Goal: Information Seeking & Learning: Learn about a topic

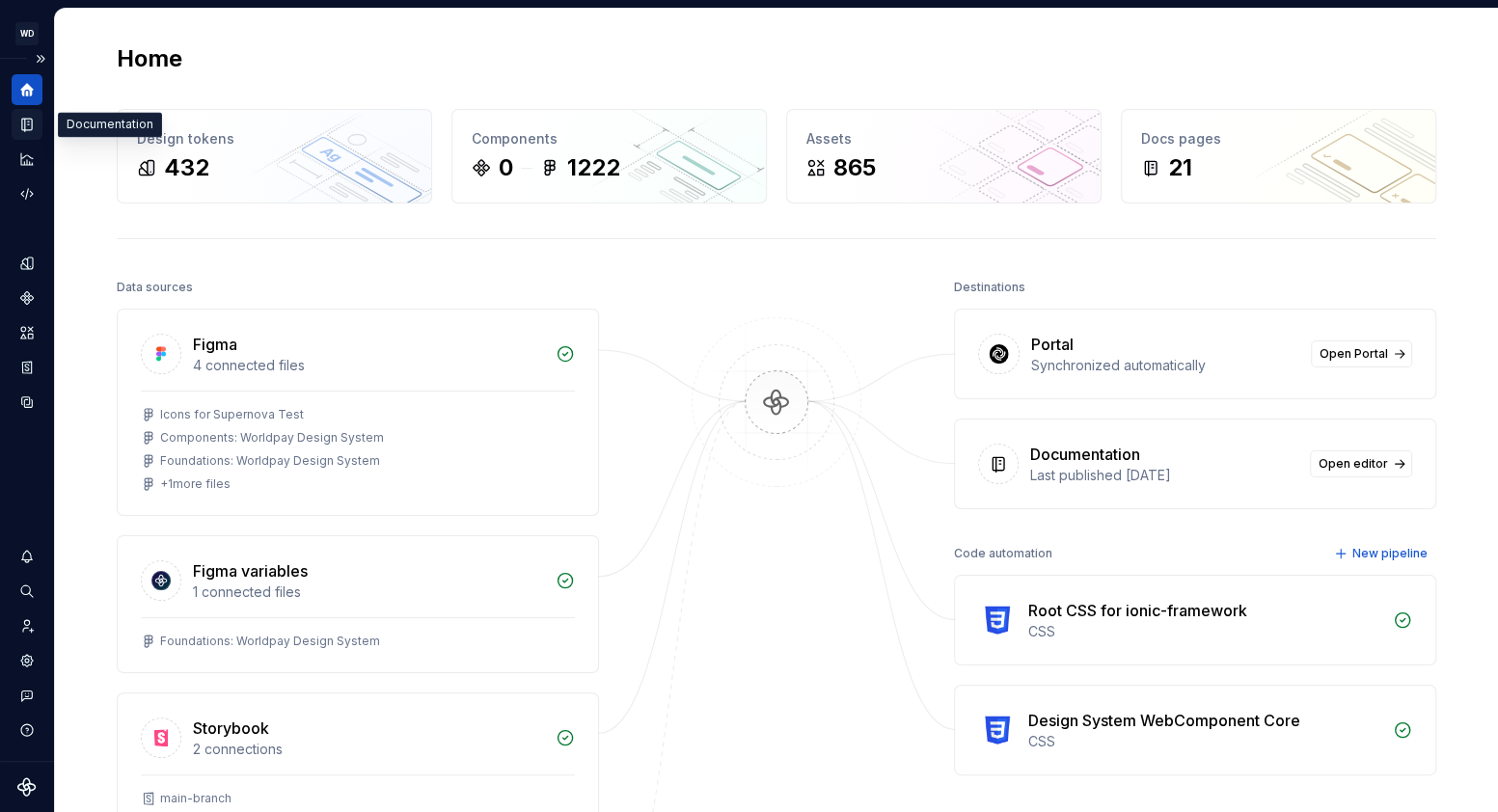
click at [28, 128] on icon "Documentation" at bounding box center [29, 125] width 8 height 11
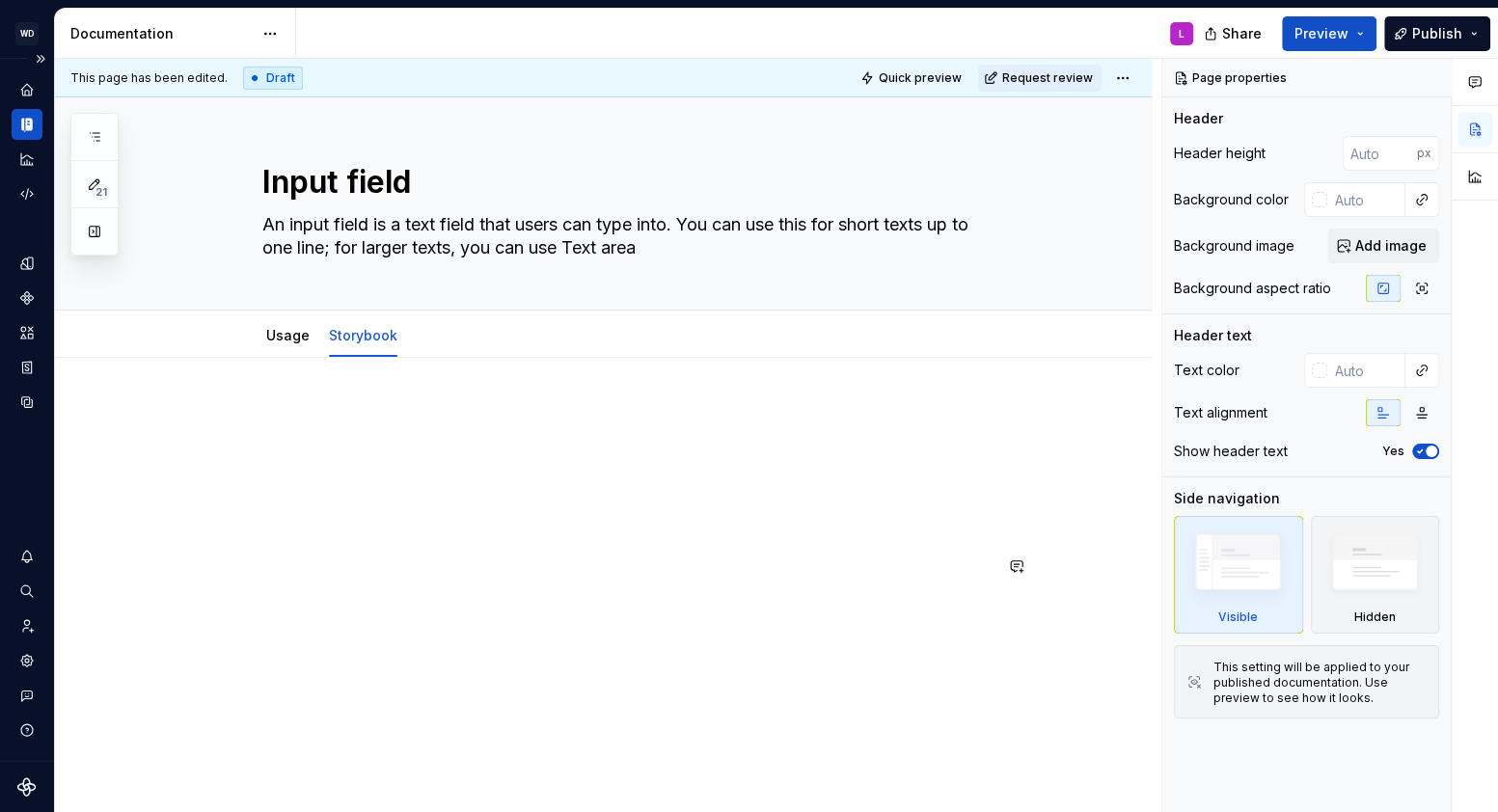
scroll to position [30, 0]
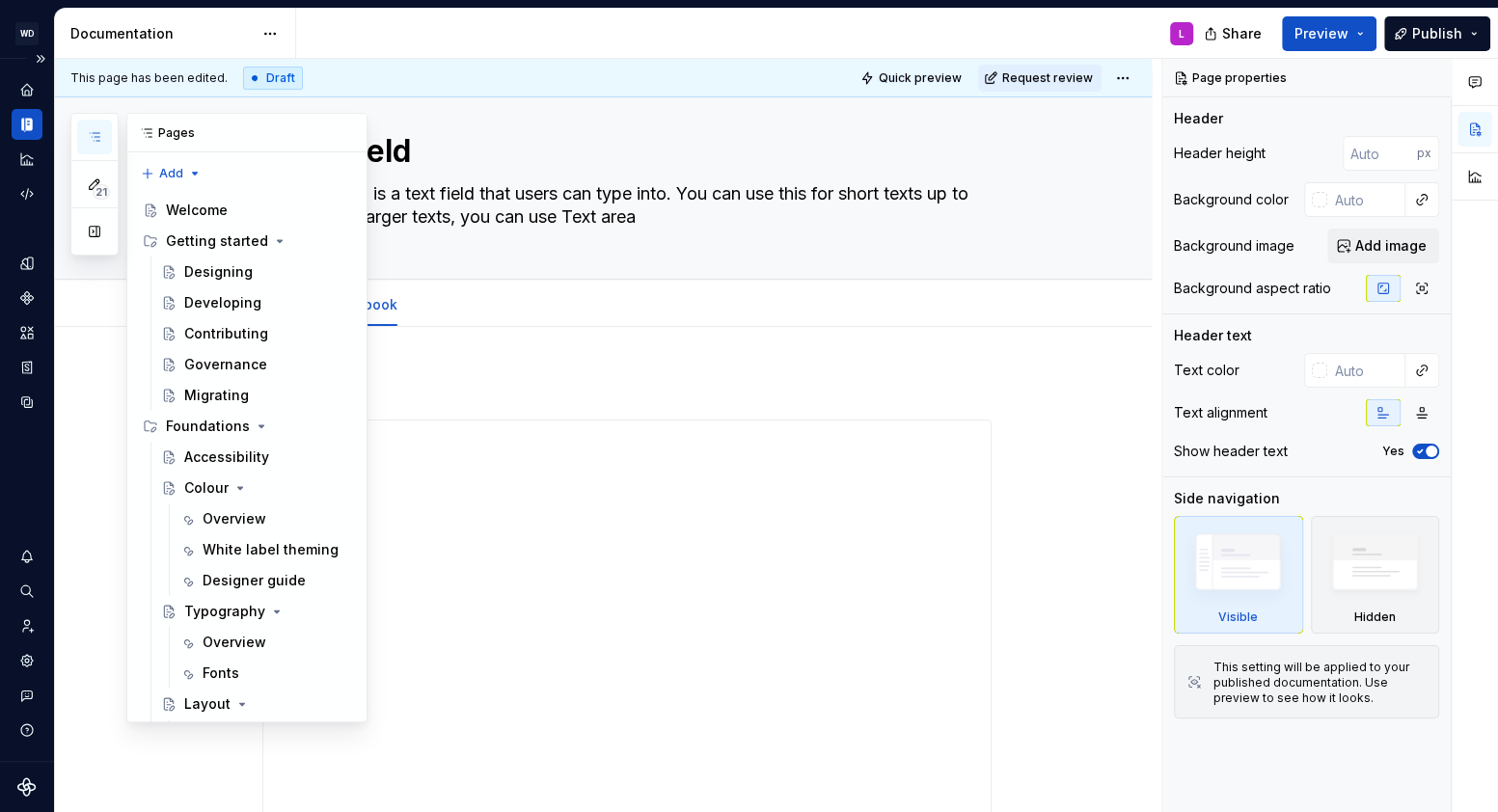
click at [94, 131] on icon "button" at bounding box center [94, 137] width 16 height 16
click at [231, 369] on div "Governance" at bounding box center [226, 364] width 83 height 20
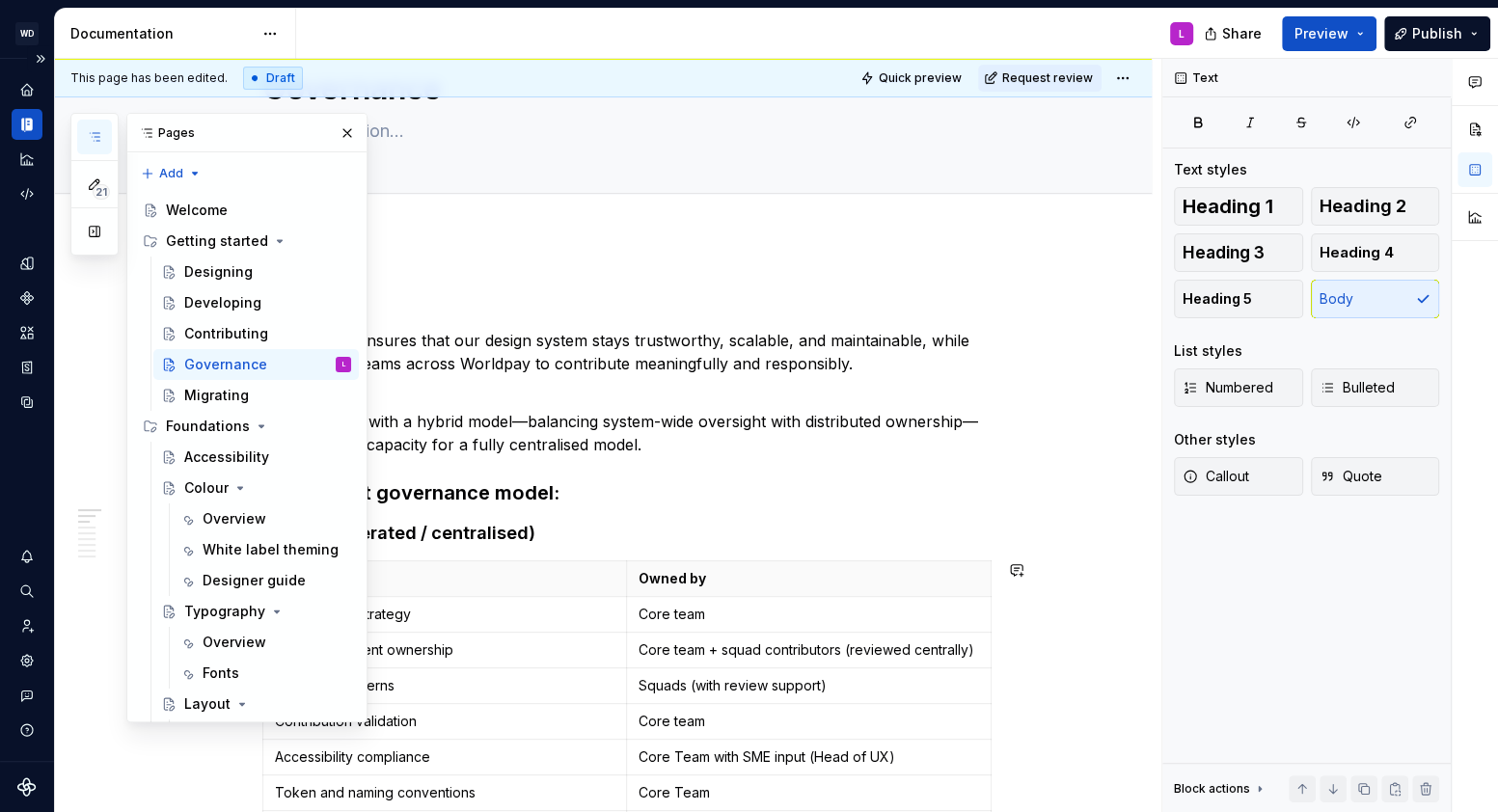
scroll to position [212, 0]
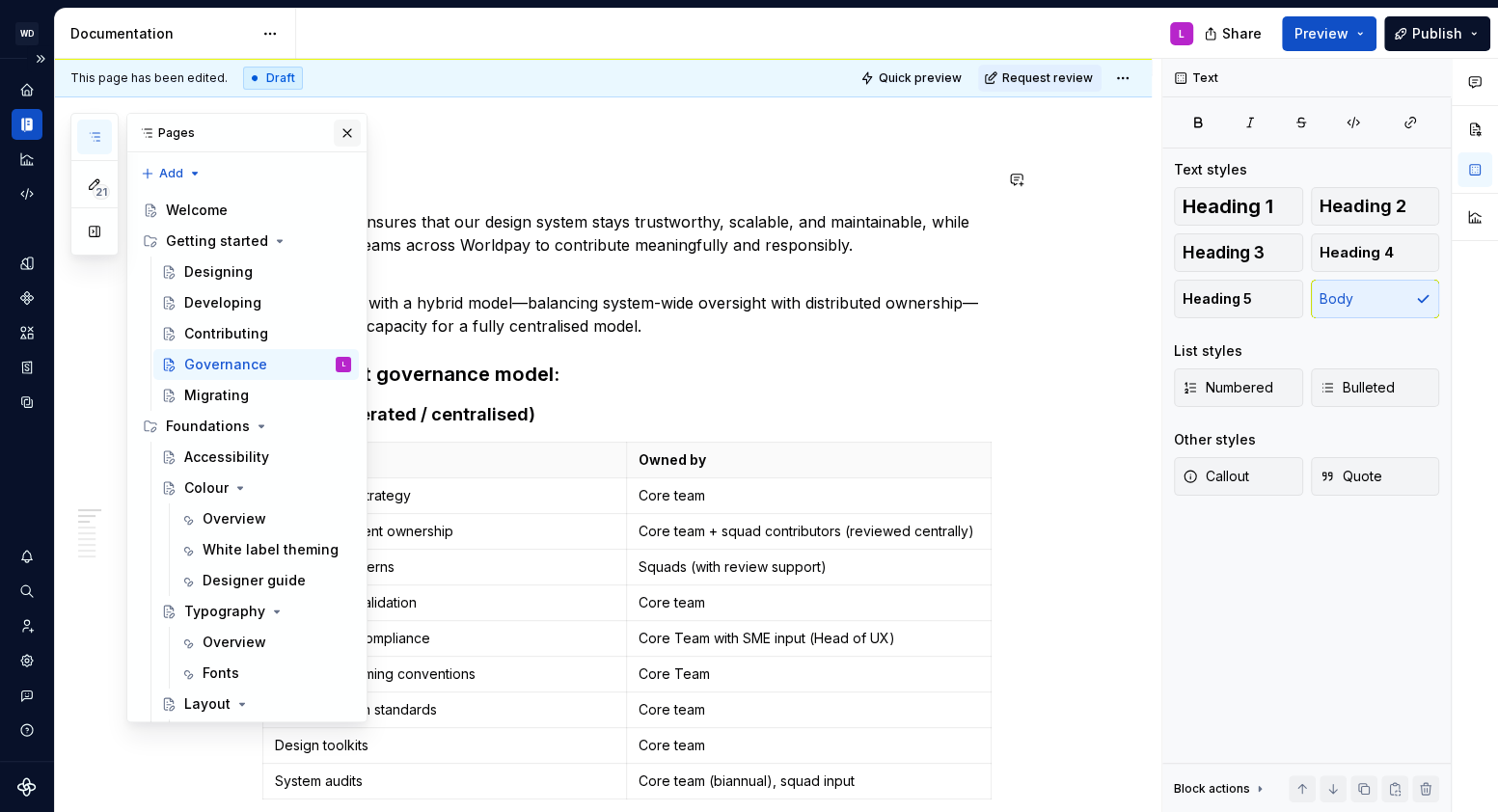
click at [349, 135] on button "button" at bounding box center [347, 133] width 27 height 27
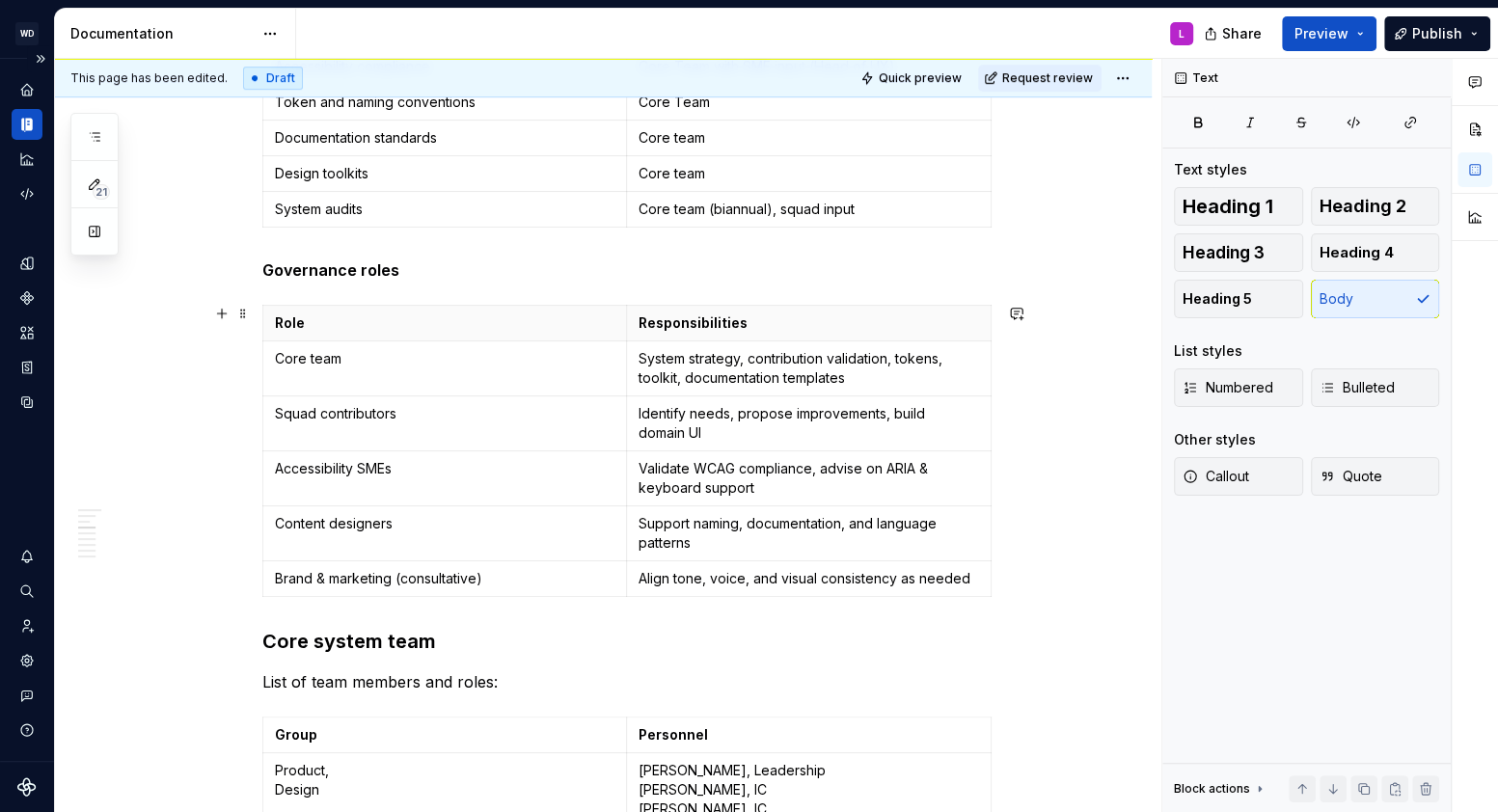
scroll to position [1073, 0]
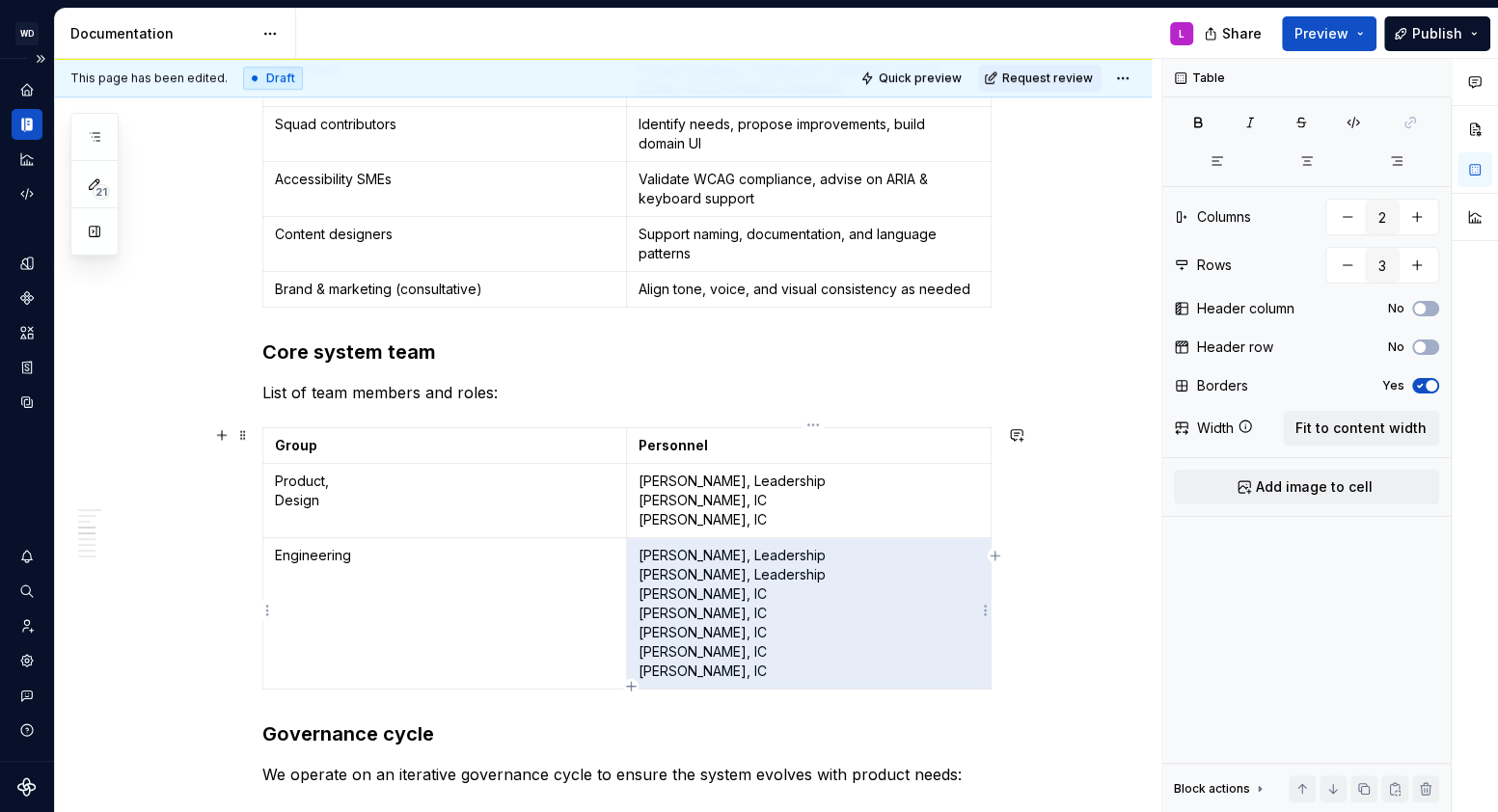
drag, startPoint x: 751, startPoint y: 668, endPoint x: 654, endPoint y: 577, distance: 133.0
click at [652, 579] on p "Sachin Pawaskar, Leadership Nishant Singh, Leadership Adrian Dima, IC Nicolas S…" at bounding box center [808, 613] width 341 height 135
click at [644, 573] on p "Sachin Pawaskar, Leadership Nishant Singh, Leadership Adrian Dima, IC Nicolas S…" at bounding box center [808, 613] width 341 height 135
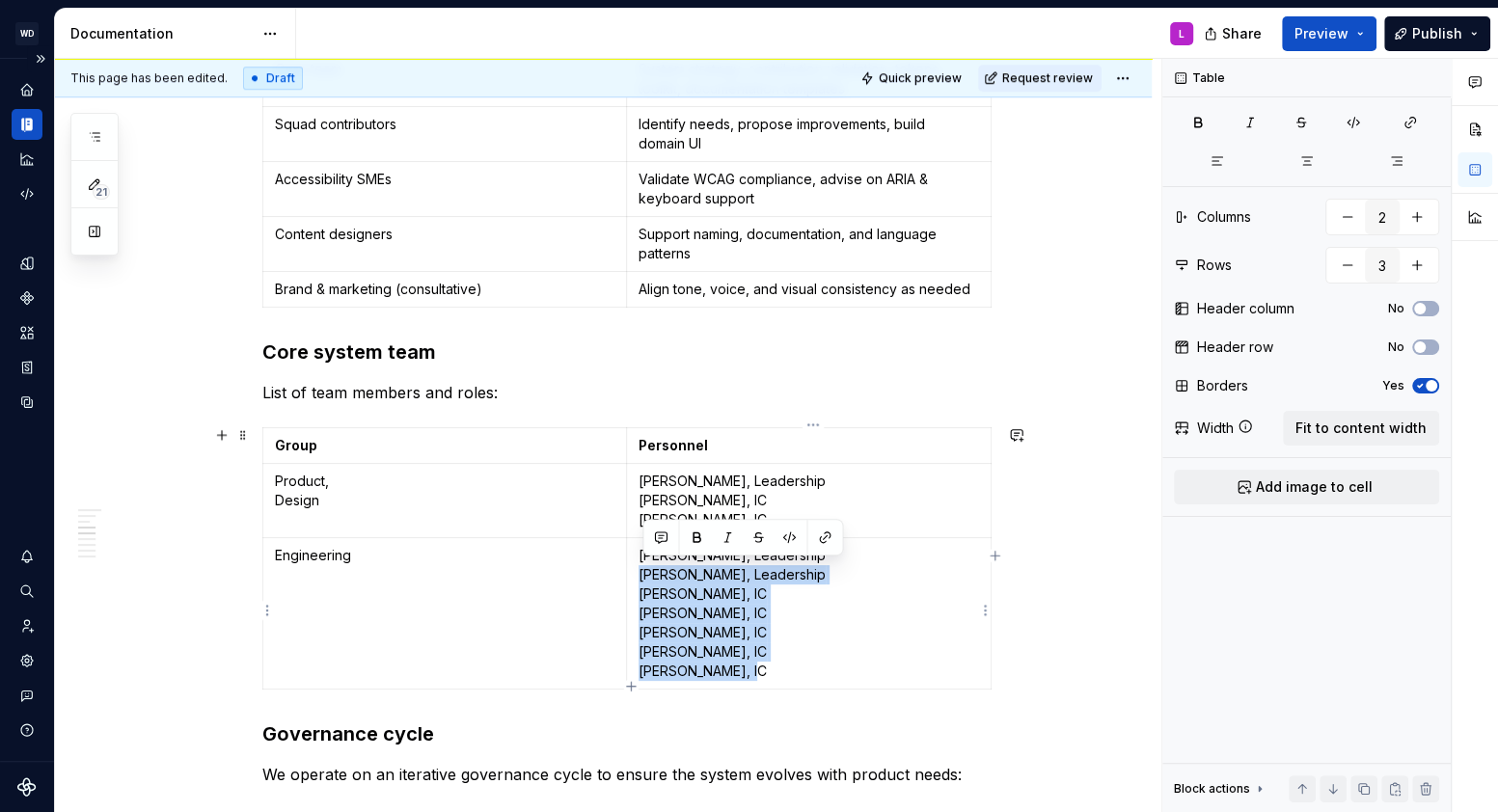
drag, startPoint x: 644, startPoint y: 571, endPoint x: 780, endPoint y: 666, distance: 165.9
click at [780, 666] on p "Sachin Pawaskar, Leadership Nishant Singh, Leadership Adrian Dima, IC Nicolas S…" at bounding box center [808, 613] width 341 height 135
copy p "Nishant Singh, Leadership Adrian Dima, IC Nicolas Soto, IC Carl Augustin, IC Se…"
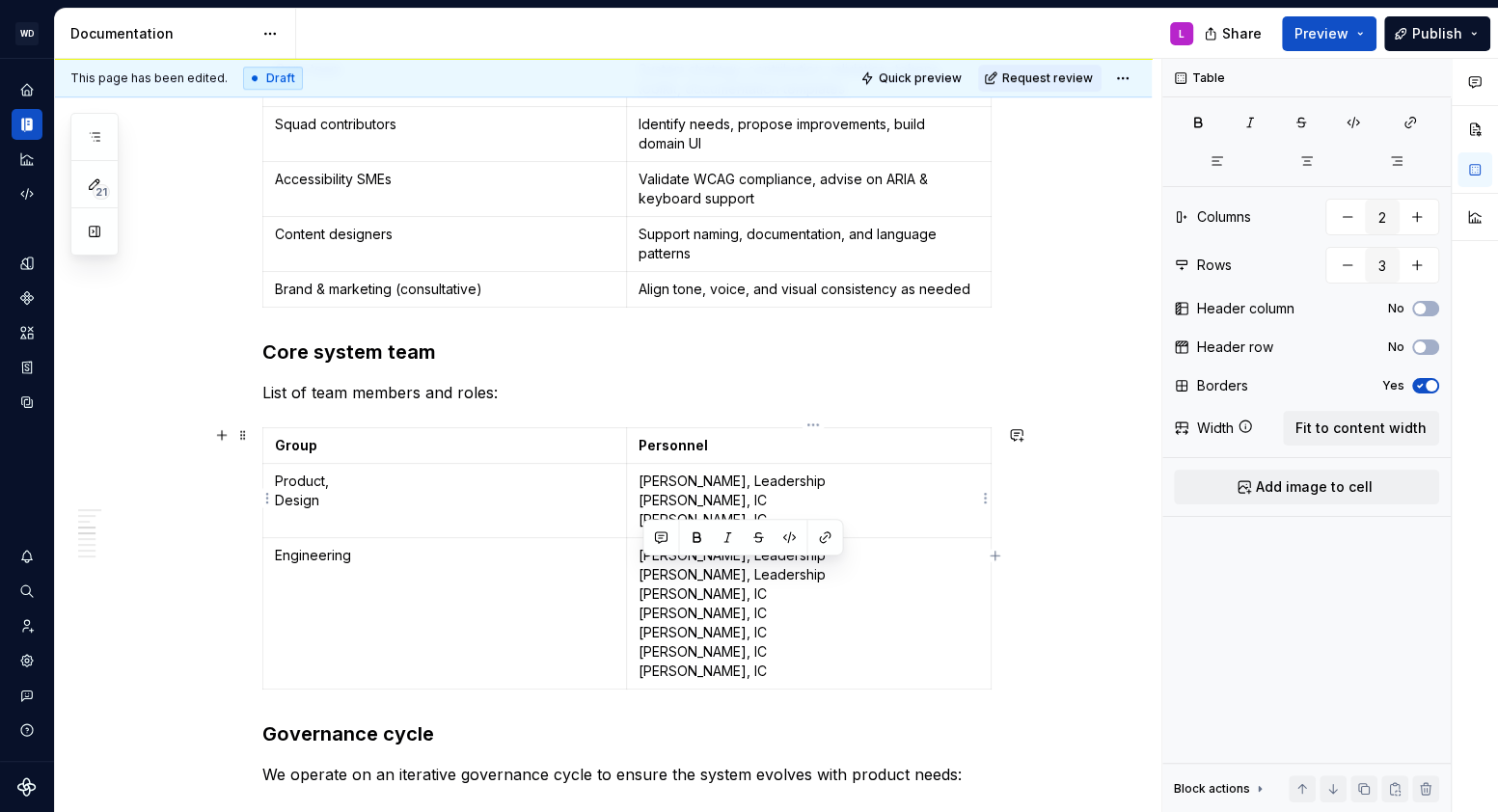
click at [750, 503] on p "Lucy Ormiston, Leadership Paulo Cholla, IC Alex Savchenko, IC" at bounding box center [808, 500] width 341 height 58
drag, startPoint x: 733, startPoint y: 516, endPoint x: 641, endPoint y: 495, distance: 94.4
click at [641, 495] on td "Lucy Ormiston, Leadership Paulo Cholla, IC Alex Savchenko, IC" at bounding box center [807, 501] width 364 height 75
copy p "Paulo Cholla, IC Alex Savchenko"
click at [776, 635] on p "Sachin Pawaskar, Leadership Nishant Singh, Leadership Adrian Dima, IC Nicolas S…" at bounding box center [808, 613] width 341 height 135
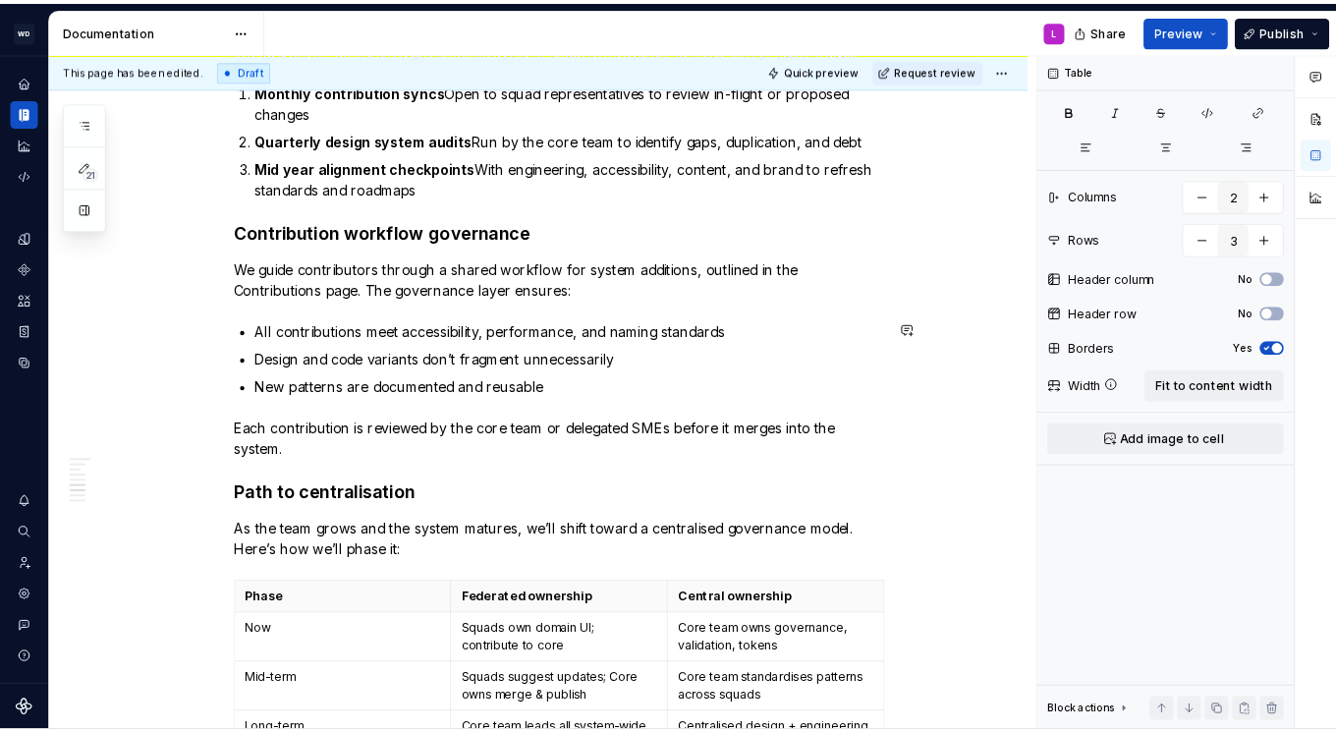
scroll to position [1826, 0]
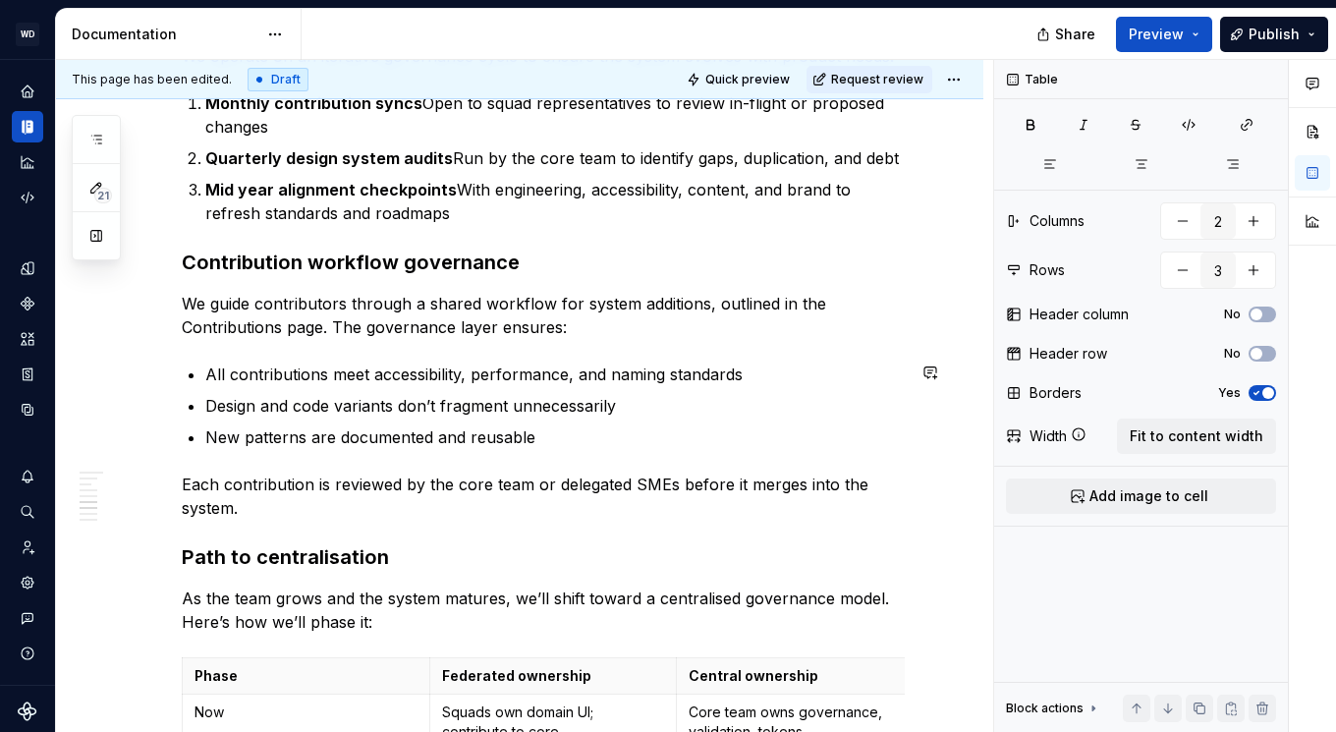
type textarea "*"
